Goal: Task Accomplishment & Management: Use online tool/utility

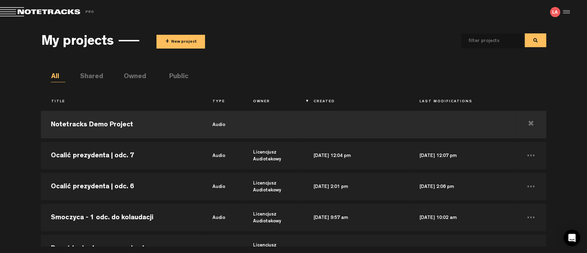
click at [179, 41] on button "+ New project" at bounding box center [180, 42] width 48 height 14
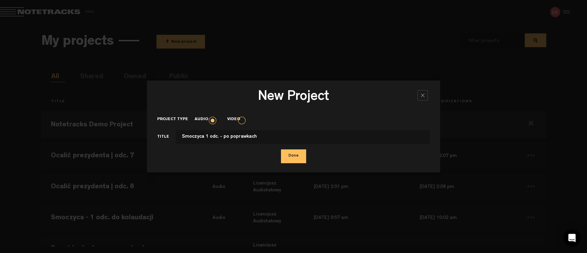
click at [190, 136] on input "Smoczyca 1 odc. - po poprawkach" at bounding box center [303, 137] width 255 height 14
click at [288, 137] on input "Smoczyca 1 odc. - po poprawkach" at bounding box center [303, 137] width 255 height 14
type input "Smoczyca 1 odc. - po poprawkach (wersja 1)"
click at [297, 157] on button "Done" at bounding box center [293, 156] width 25 height 14
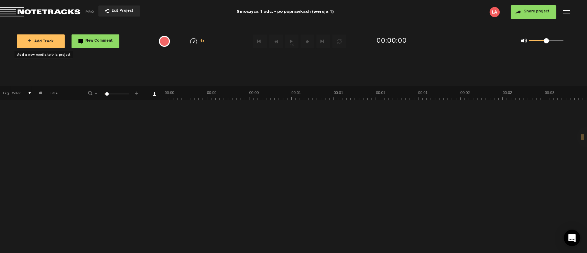
click at [39, 41] on span "+ Add Track" at bounding box center [41, 42] width 26 height 4
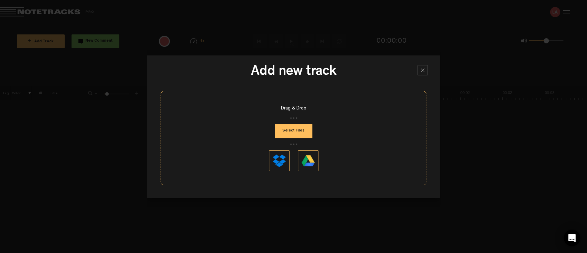
click at [305, 132] on button "Select Files" at bounding box center [293, 131] width 37 height 14
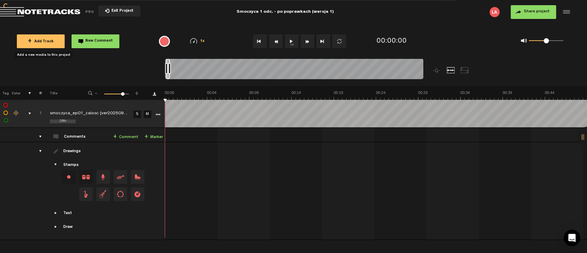
click at [294, 41] on button "1x" at bounding box center [292, 41] width 14 height 14
click at [543, 4] on md-toolbar "Exit Project Smoczyca 1 odc. - po poprawkach (wersja 1) Share project Save proj…" at bounding box center [293, 12] width 587 height 24
click at [293, 41] on button "1x" at bounding box center [292, 41] width 14 height 14
click at [545, 16] on button "Share project" at bounding box center [533, 12] width 45 height 14
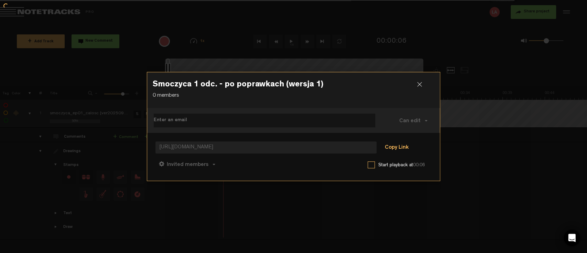
click at [393, 151] on button "Copy Link" at bounding box center [396, 148] width 37 height 14
click at [419, 83] on div at bounding box center [422, 87] width 10 height 10
